Goal: Check status: Check status

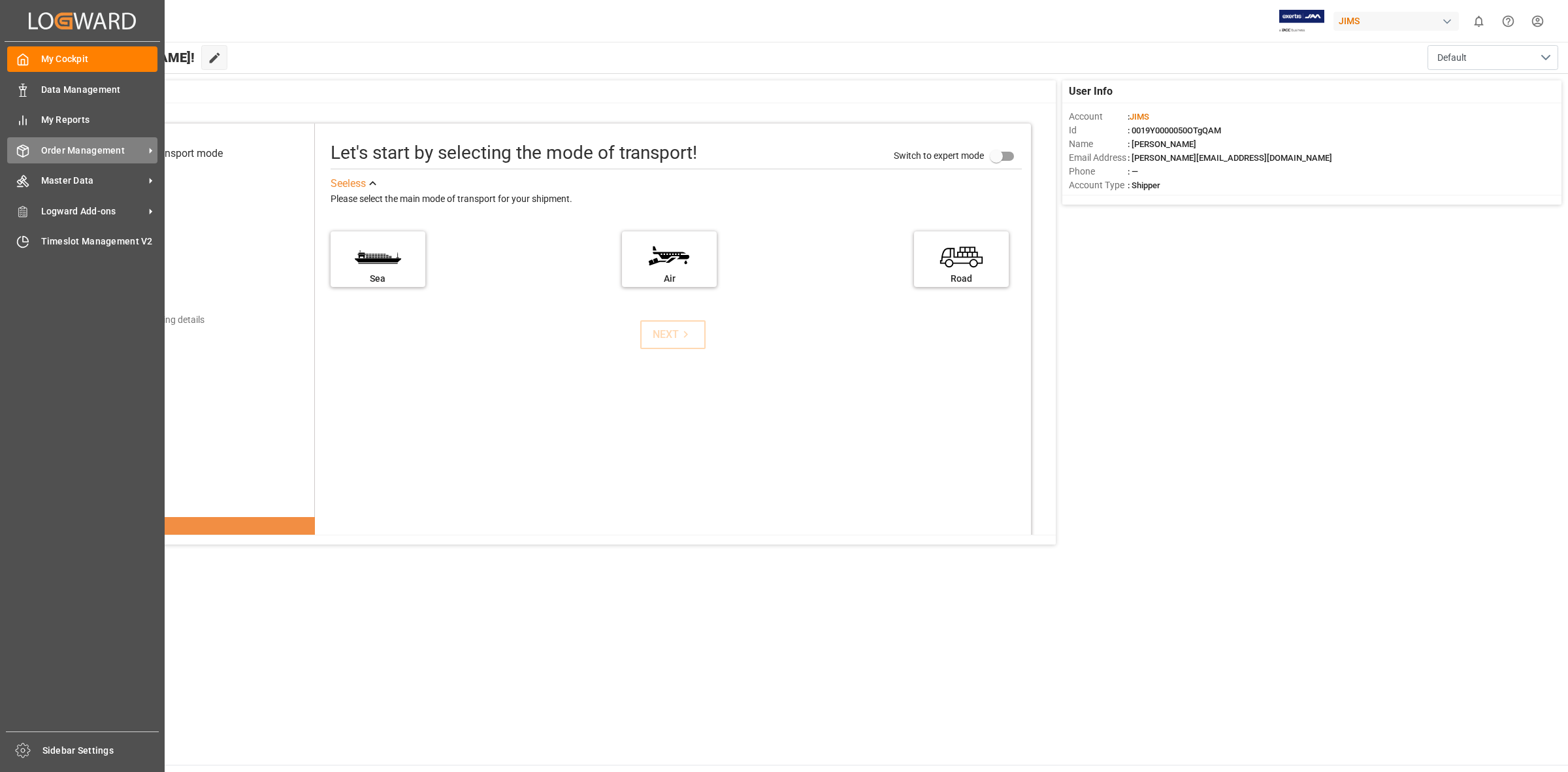
click at [18, 154] on icon at bounding box center [23, 150] width 11 height 12
drag, startPoint x: 115, startPoint y: 144, endPoint x: 187, endPoint y: 154, distance: 72.7
click at [122, 145] on span "Order Management" at bounding box center [93, 150] width 104 height 14
click at [53, 140] on div "Order Management Order Management" at bounding box center [82, 150] width 150 height 25
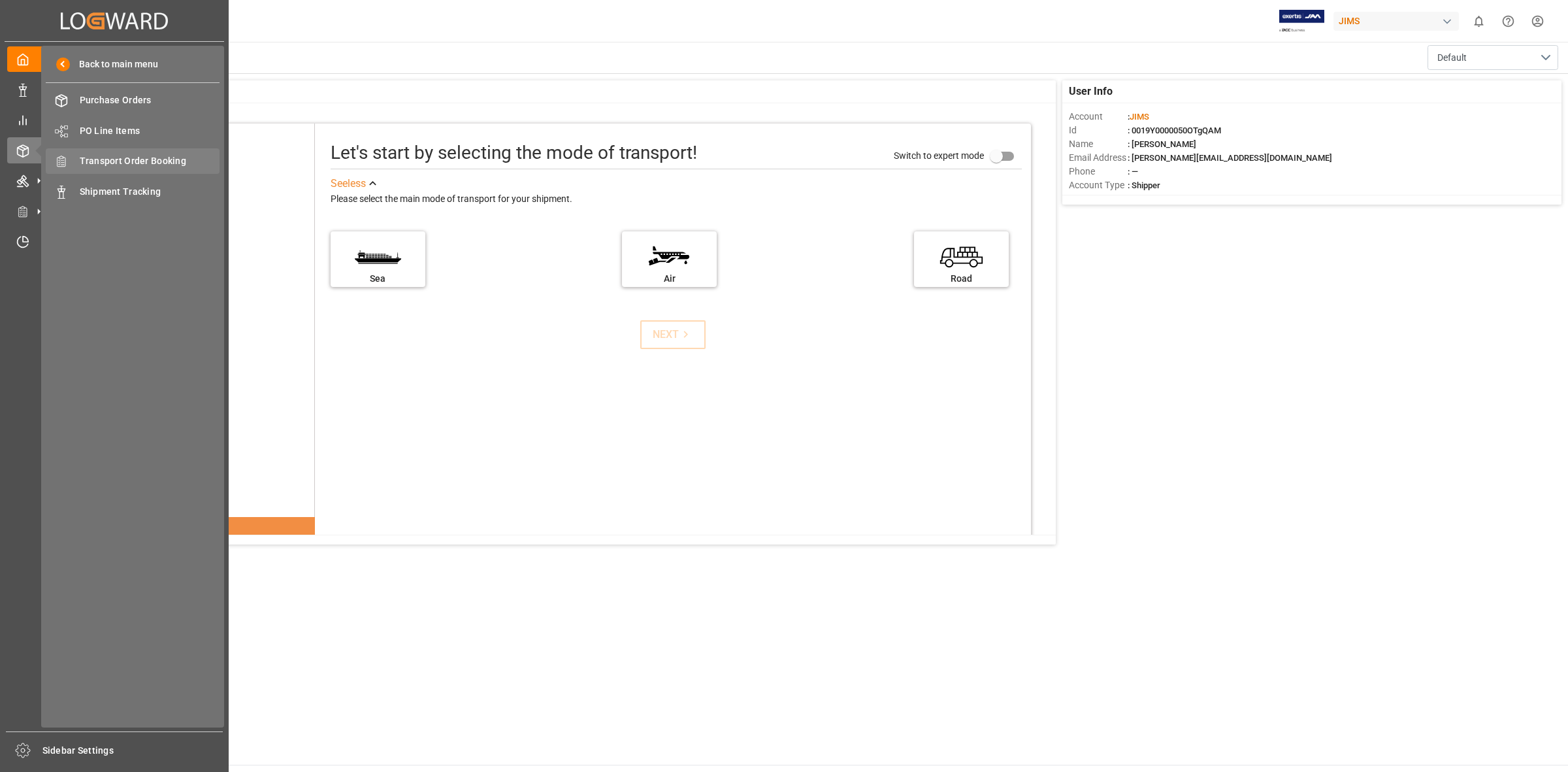
click at [132, 158] on span "Transport Order Booking" at bounding box center [150, 160] width 140 height 14
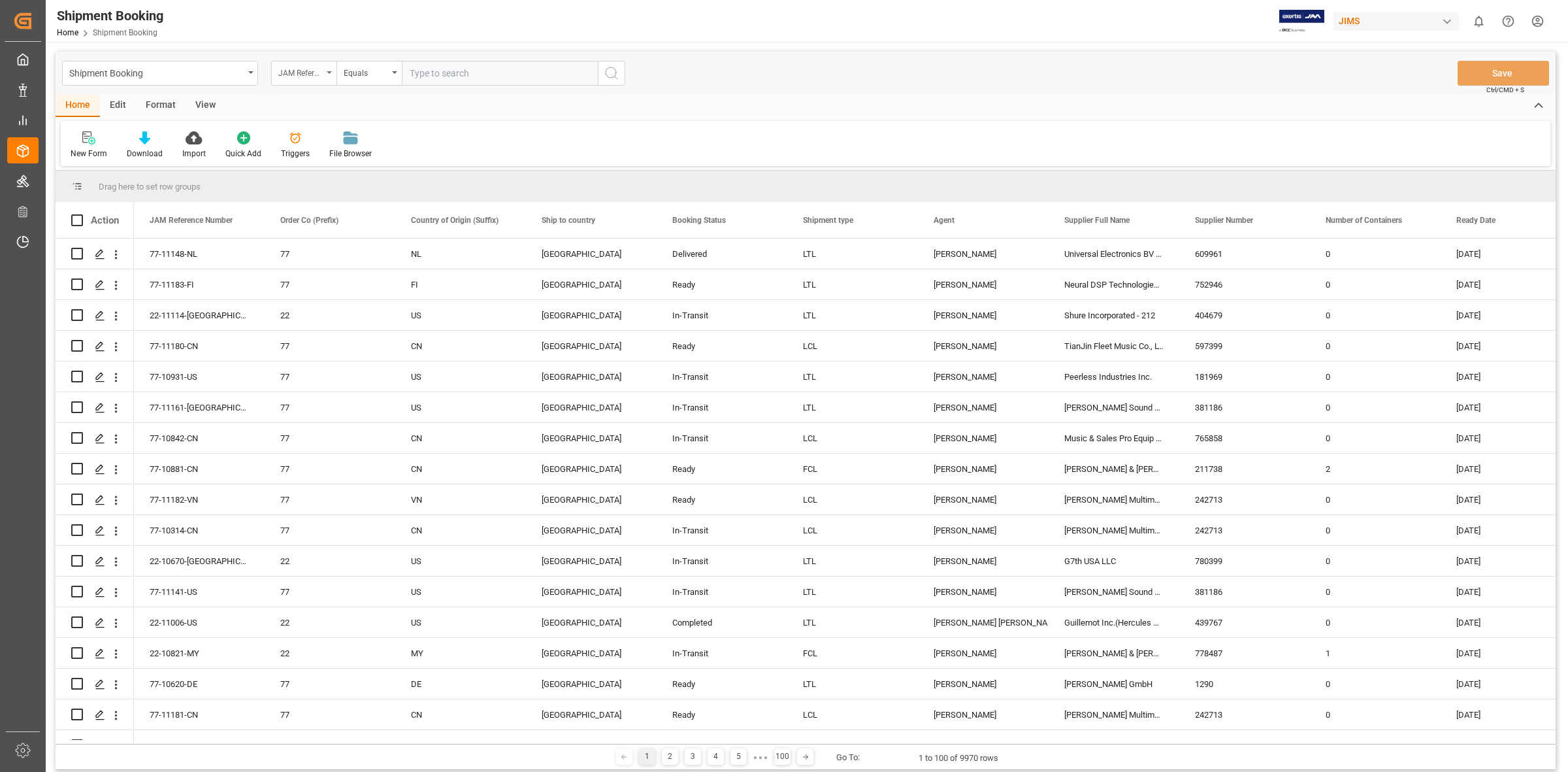
click at [331, 68] on div "JAM Reference Number" at bounding box center [304, 73] width 66 height 25
click at [358, 359] on div "Supplier Number" at bounding box center [369, 353] width 195 height 27
click at [441, 80] on input "text" at bounding box center [500, 73] width 196 height 25
type input "529486"
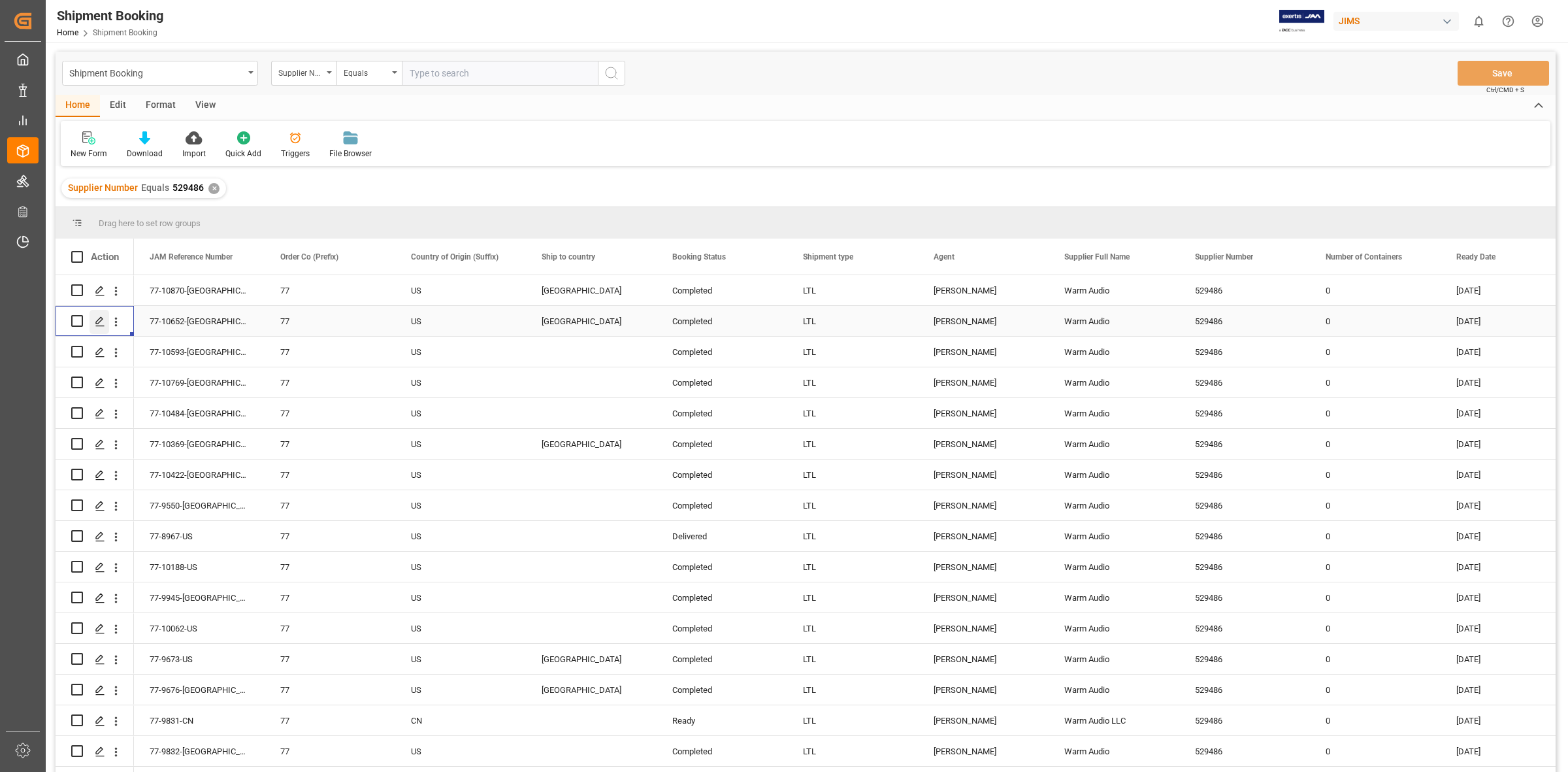
click at [99, 321] on icon "Press SPACE to select this row." at bounding box center [100, 322] width 11 height 11
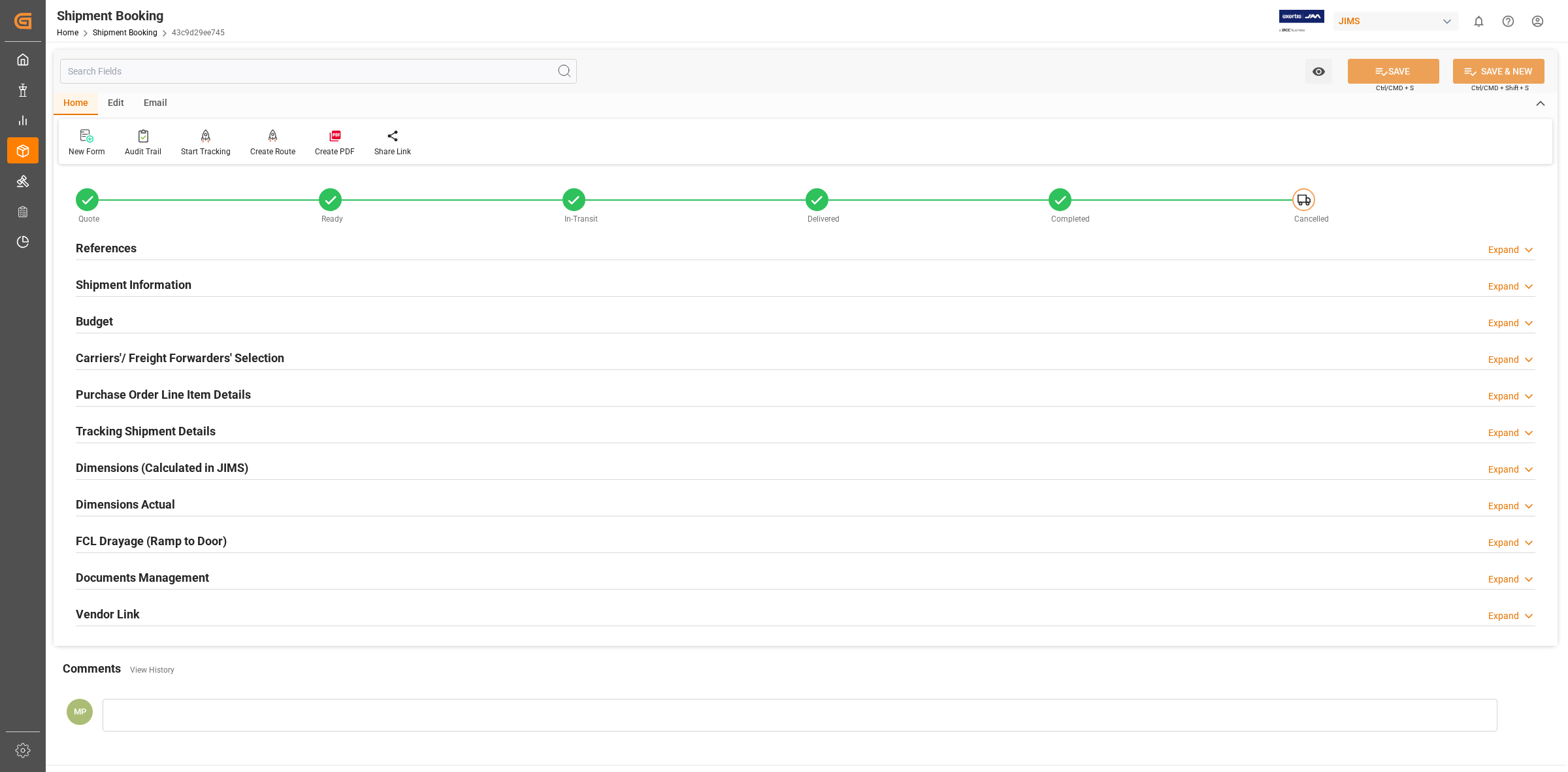
click at [151, 589] on div at bounding box center [805, 589] width 1460 height 1
click at [1500, 567] on div "Documents Management Expand" at bounding box center [805, 577] width 1460 height 25
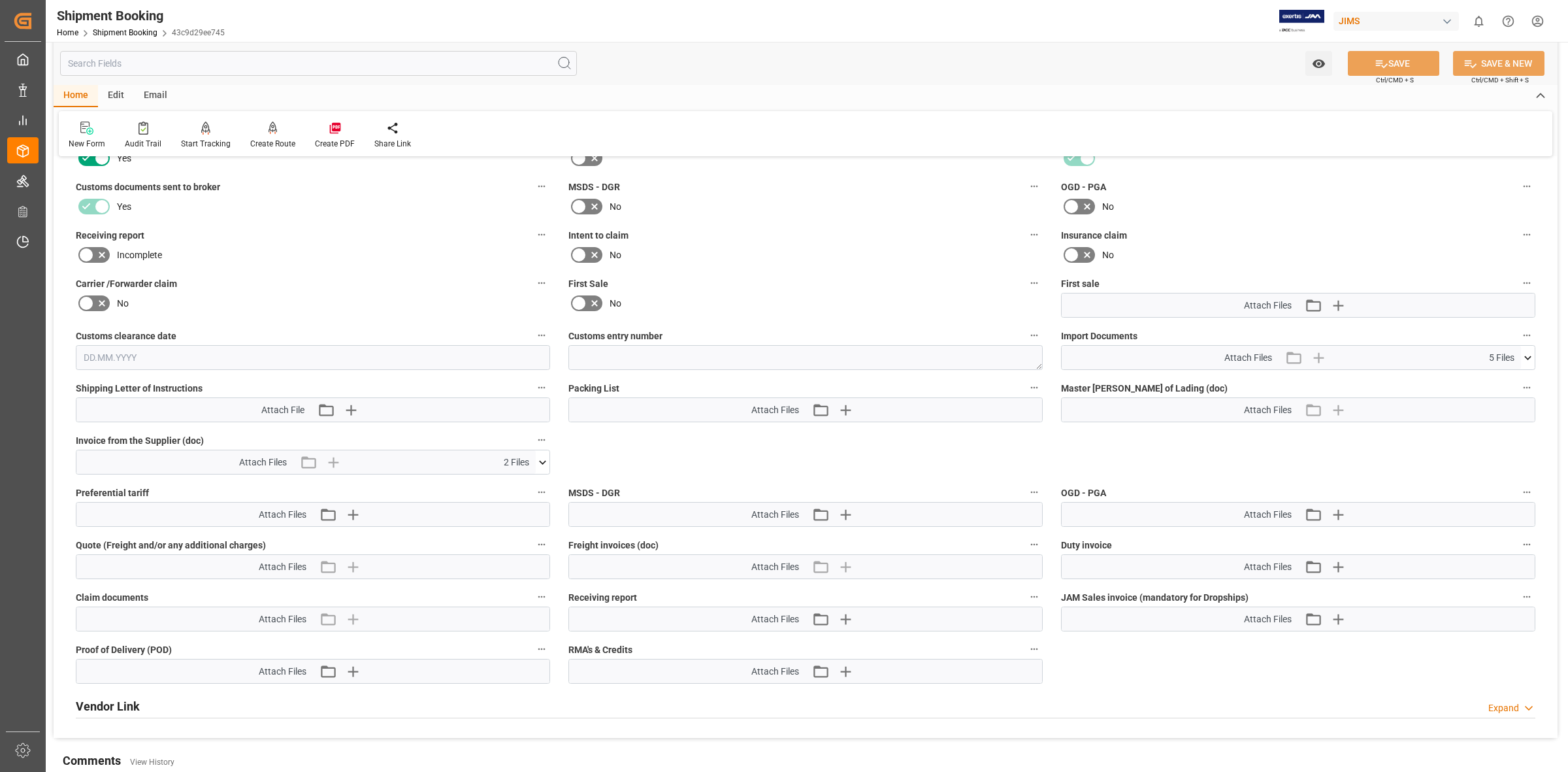
scroll to position [490, 0]
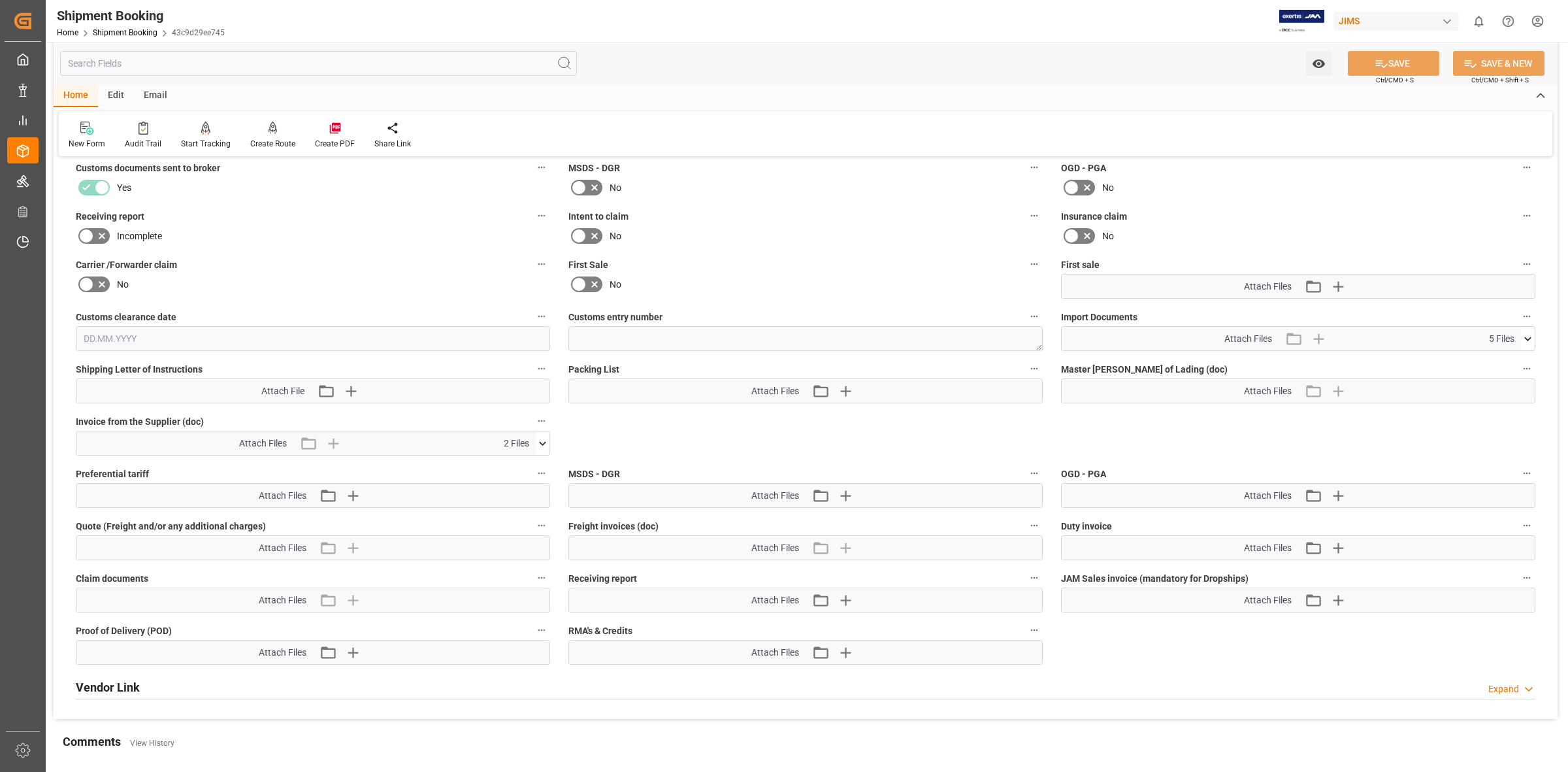
click at [540, 442] on icon at bounding box center [542, 443] width 14 height 14
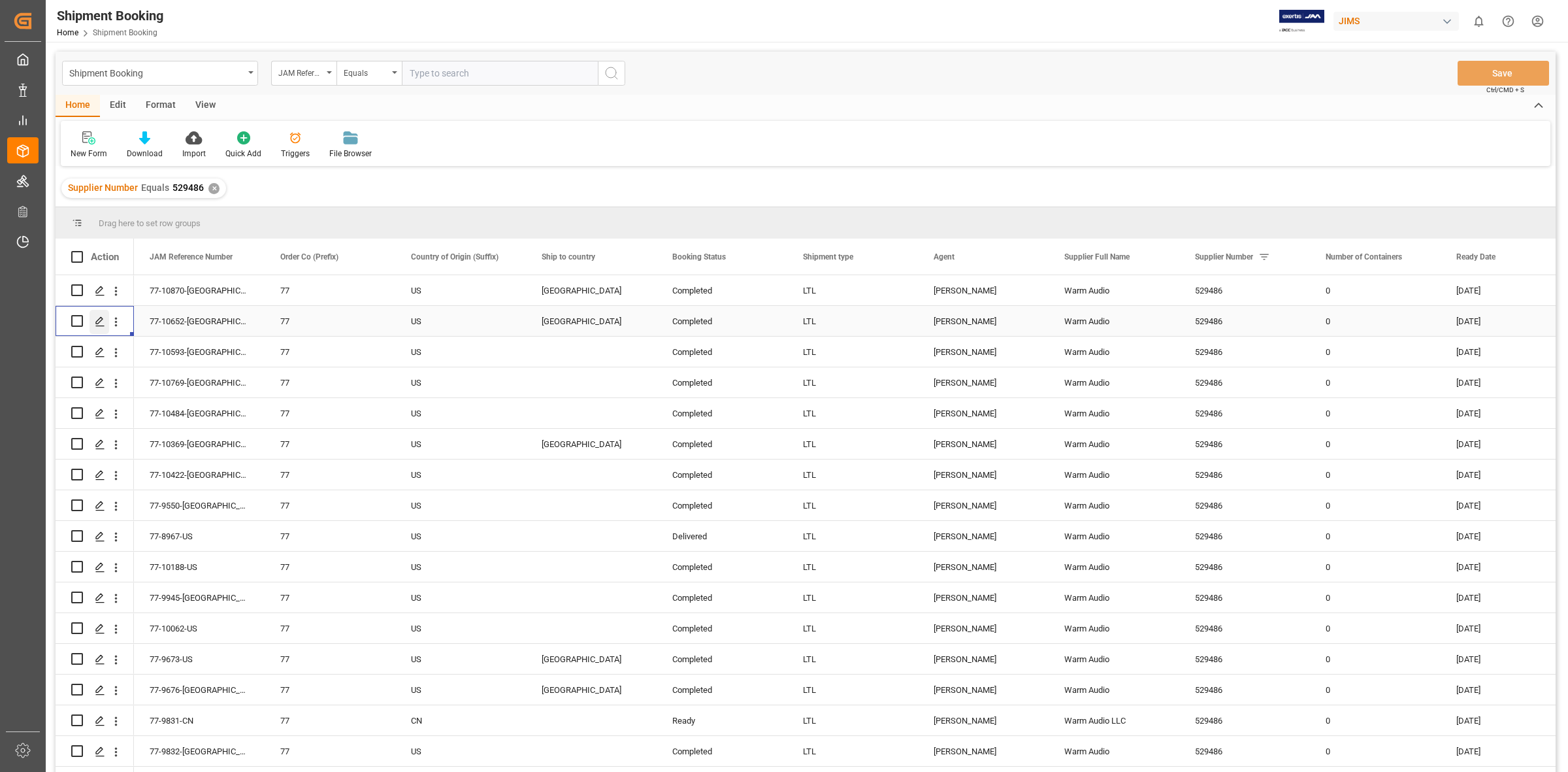
click at [95, 319] on icon "Press SPACE to select this row." at bounding box center [100, 322] width 11 height 11
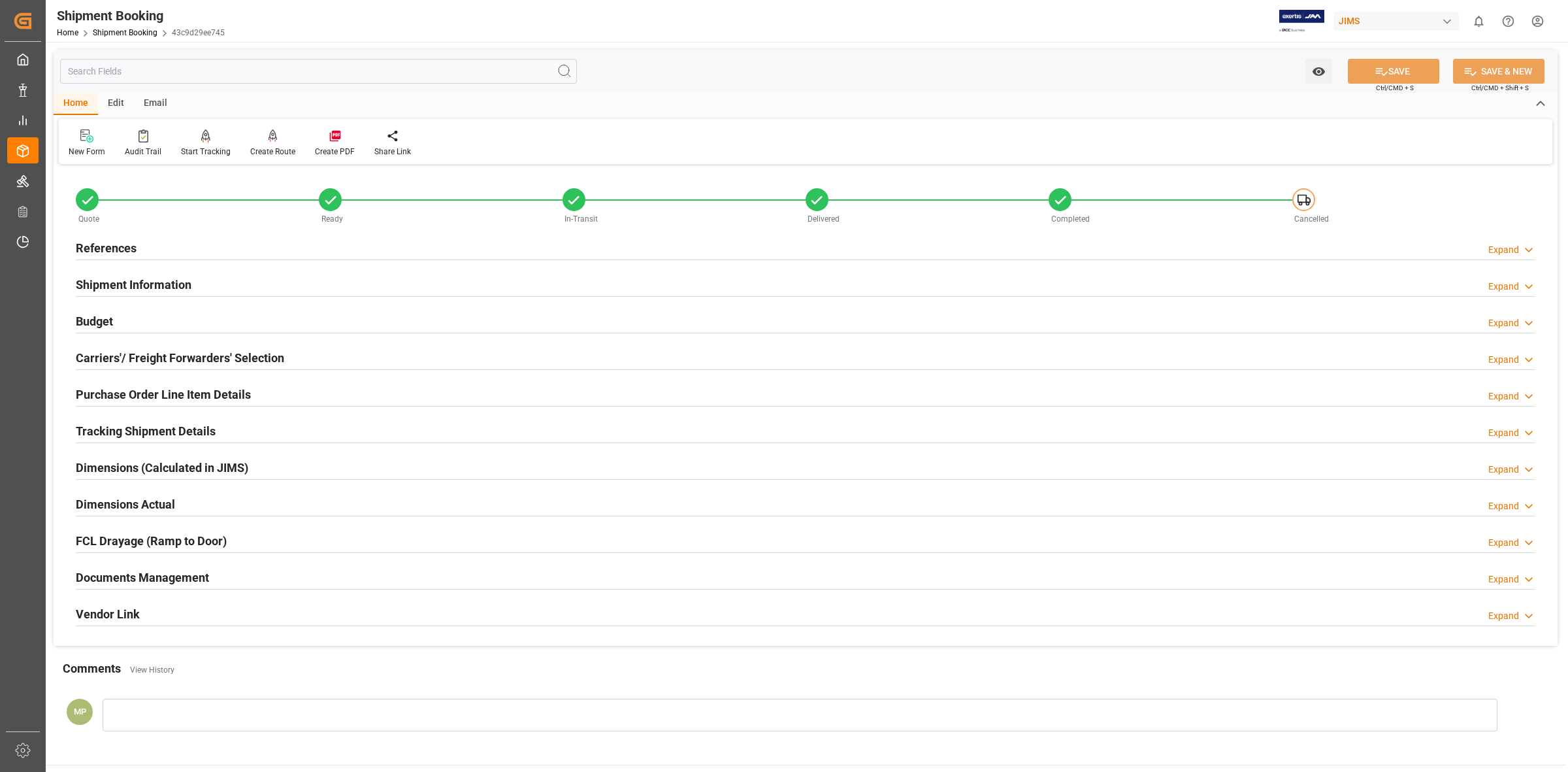
click at [1514, 576] on div "Expand" at bounding box center [1504, 579] width 31 height 14
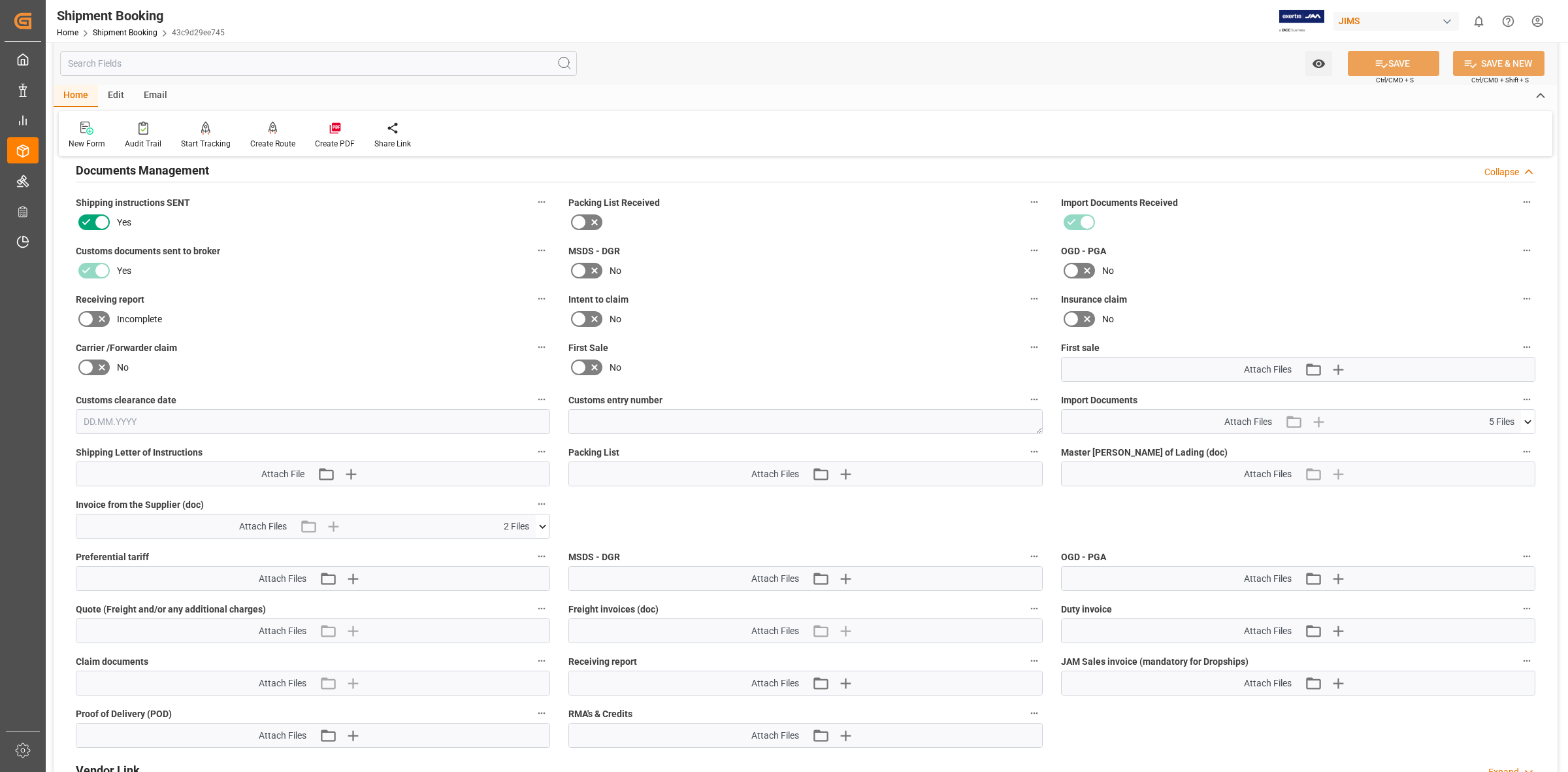
scroll to position [409, 0]
click at [549, 521] on icon at bounding box center [542, 524] width 14 height 14
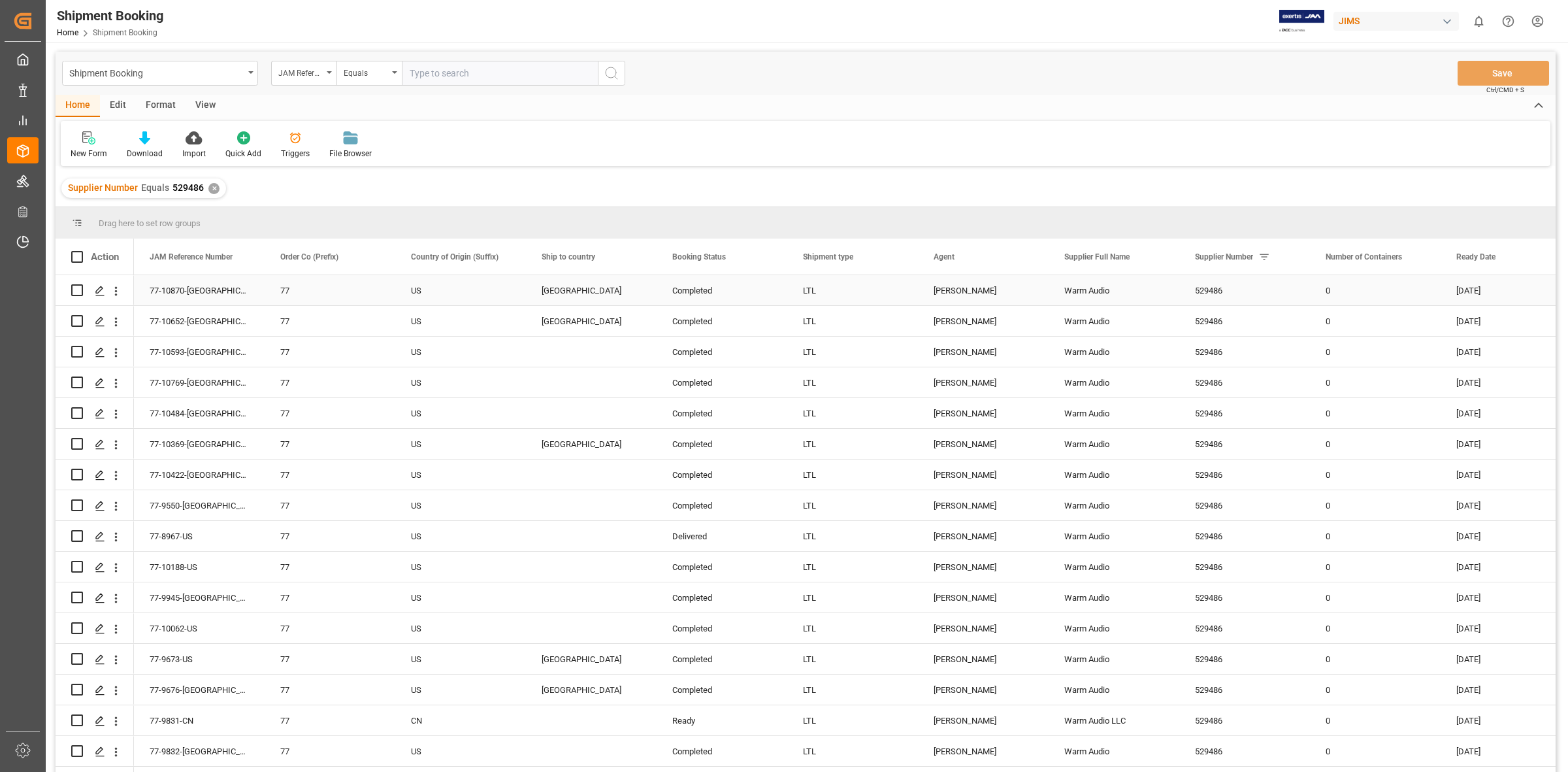
click at [182, 288] on div "77-10870-[GEOGRAPHIC_DATA]" at bounding box center [199, 289] width 131 height 30
click at [99, 293] on icon "Press SPACE to select this row." at bounding box center [100, 291] width 11 height 11
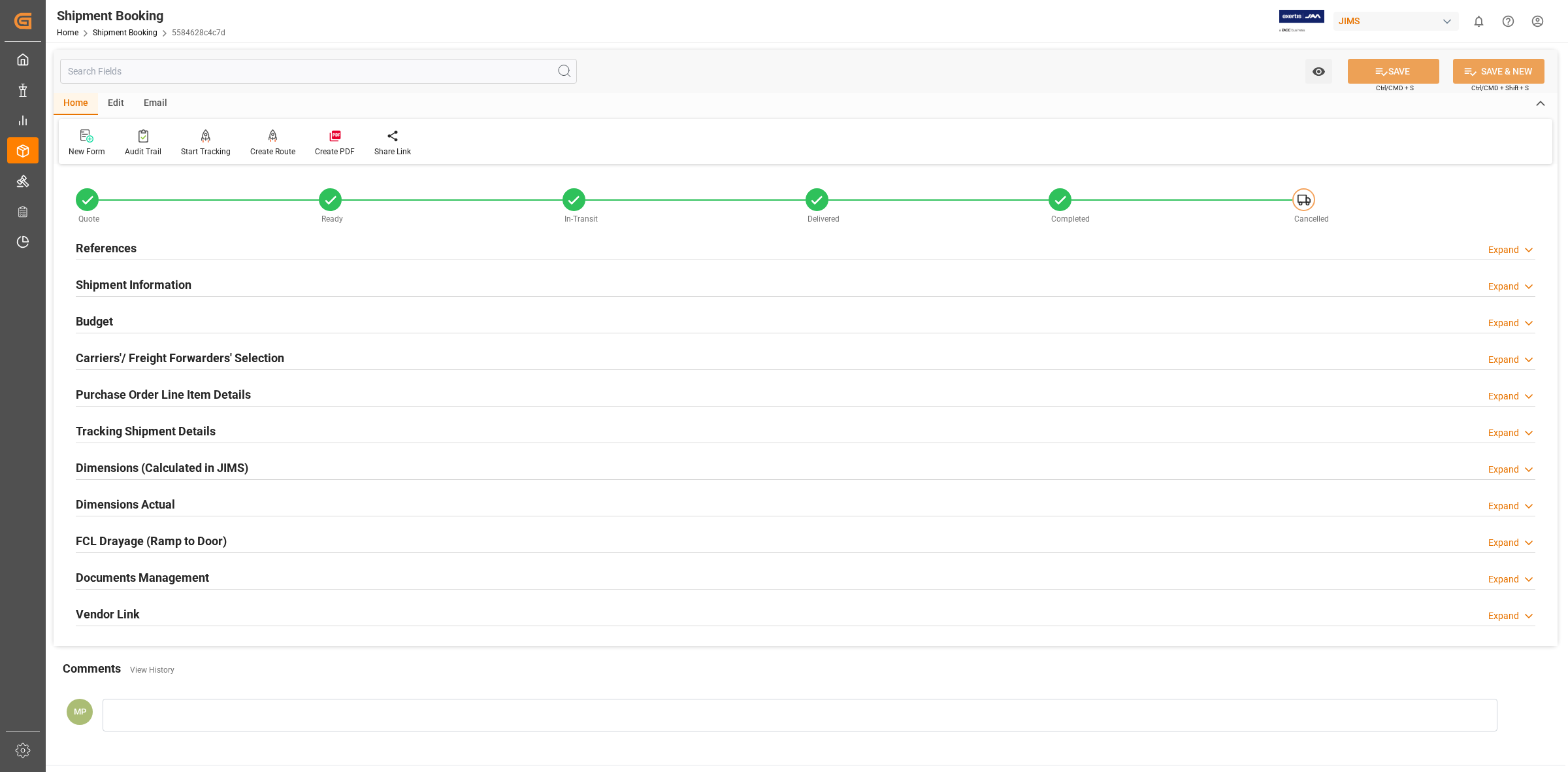
click at [1509, 576] on div "Expand" at bounding box center [1504, 579] width 31 height 14
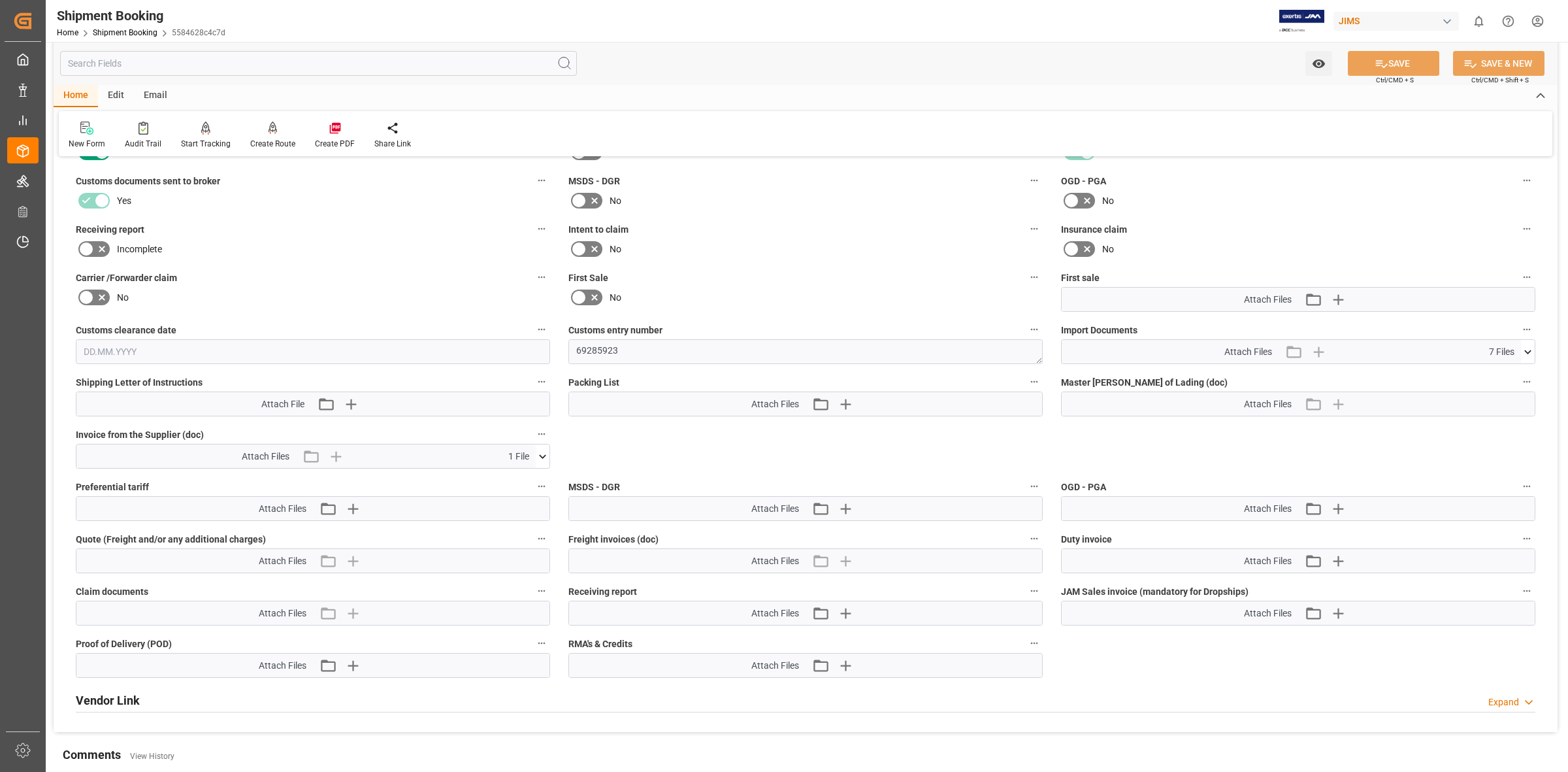
scroll to position [654, 0]
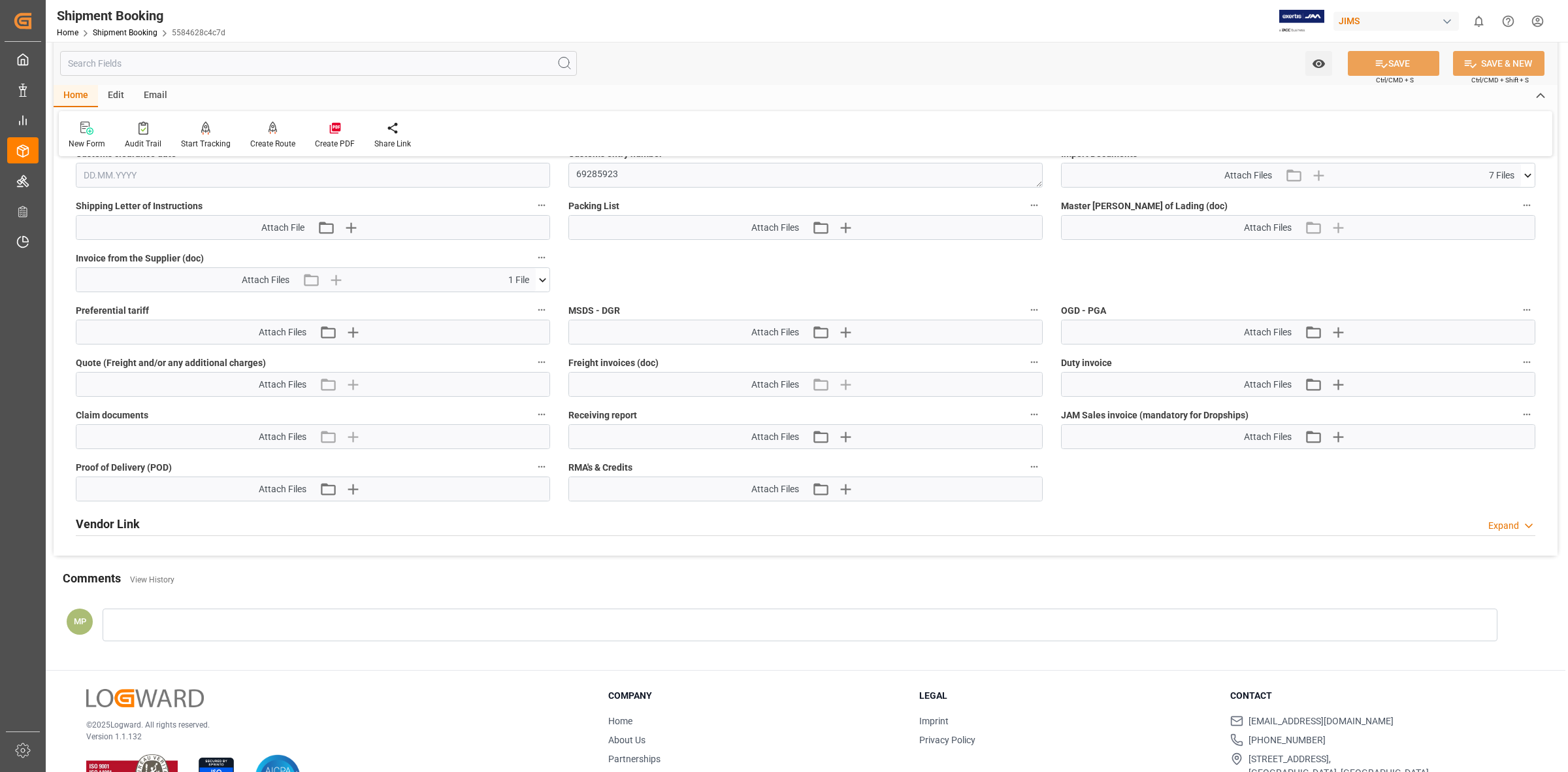
click at [541, 276] on icon at bounding box center [542, 279] width 14 height 14
